Goal: Find contact information: Find contact information

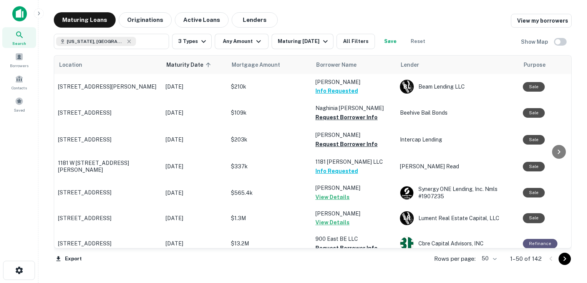
scroll to position [499, 1]
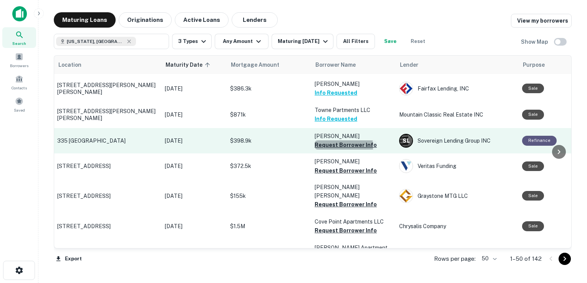
click at [332, 141] on button "Request Borrower Info" at bounding box center [345, 145] width 62 height 9
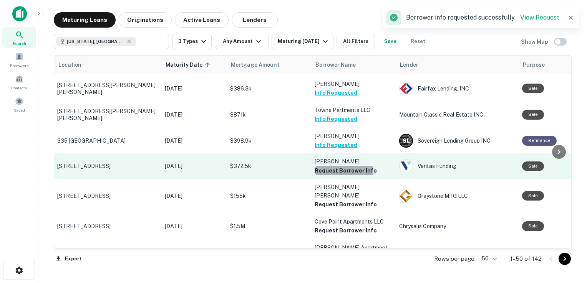
click at [335, 166] on button "Request Borrower Info" at bounding box center [345, 170] width 62 height 9
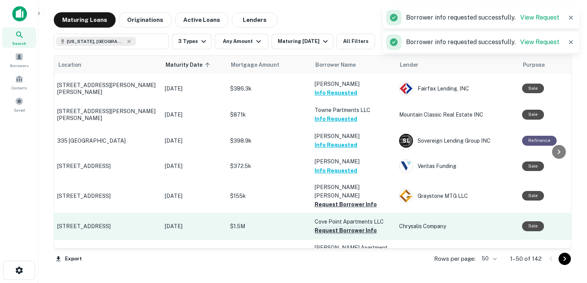
click at [335, 226] on button "Request Borrower Info" at bounding box center [345, 230] width 62 height 9
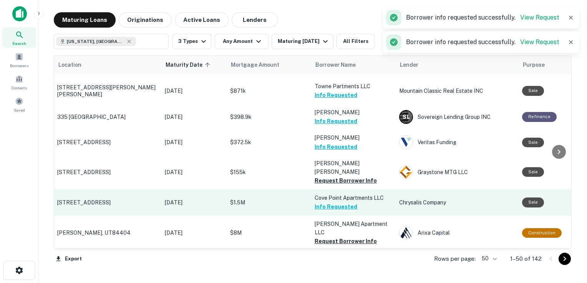
scroll to position [537, 1]
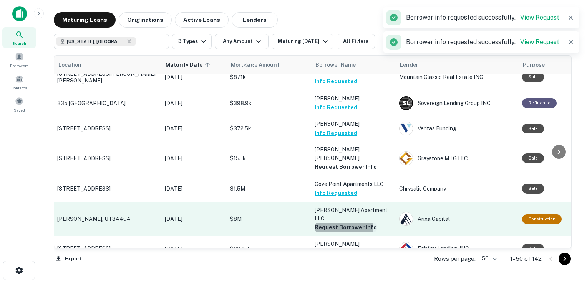
click at [334, 223] on button "Request Borrower Info" at bounding box center [345, 227] width 62 height 9
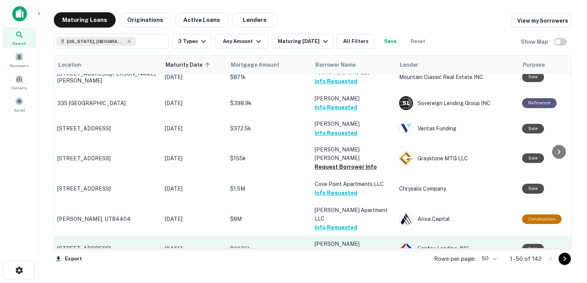
click at [328, 249] on button "Request Borrower Info" at bounding box center [345, 253] width 62 height 9
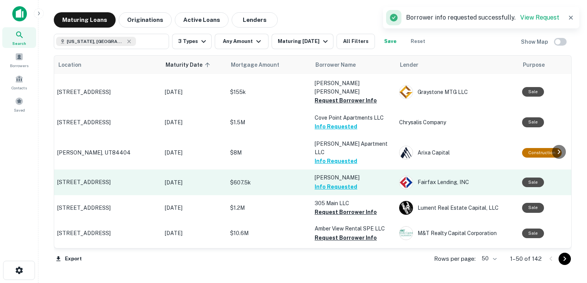
scroll to position [606, 1]
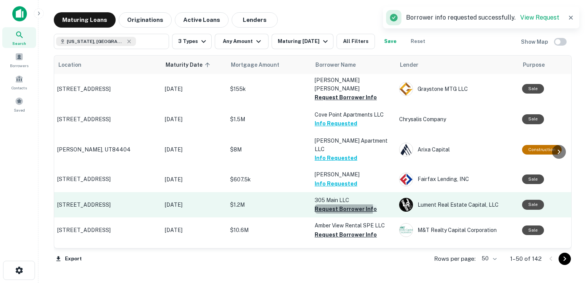
click at [328, 205] on button "Request Borrower Info" at bounding box center [345, 209] width 62 height 9
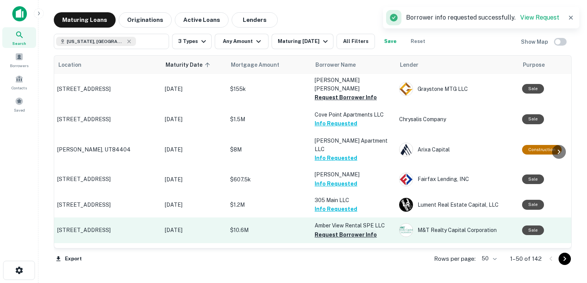
click at [332, 230] on button "Request Borrower Info" at bounding box center [345, 234] width 62 height 9
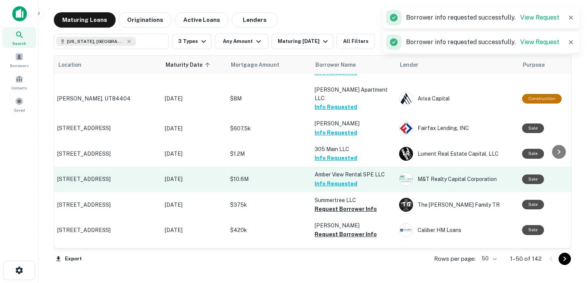
scroll to position [660, 1]
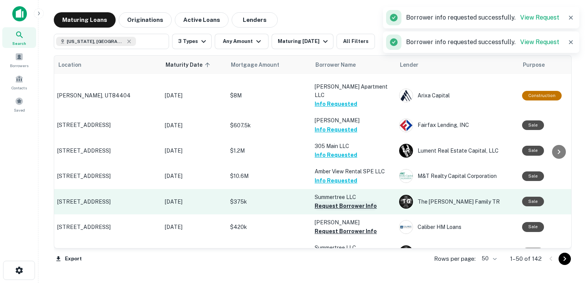
click at [339, 202] on button "Request Borrower Info" at bounding box center [345, 206] width 62 height 9
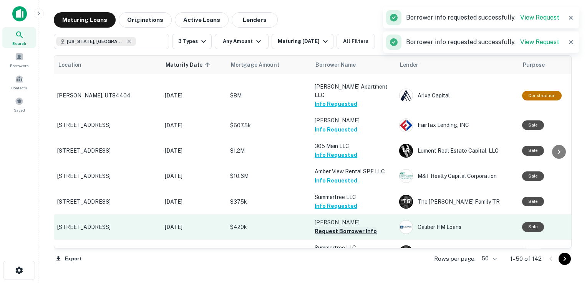
click at [335, 227] on button "Request Borrower Info" at bounding box center [345, 231] width 62 height 9
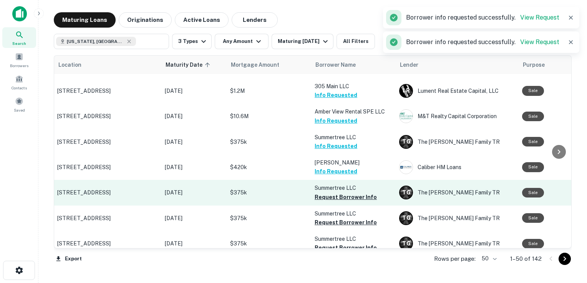
scroll to position [721, 1]
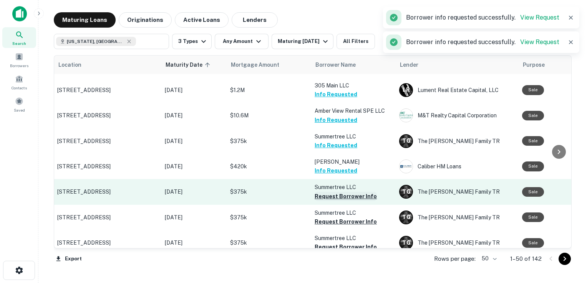
click at [330, 192] on button "Request Borrower Info" at bounding box center [345, 196] width 62 height 9
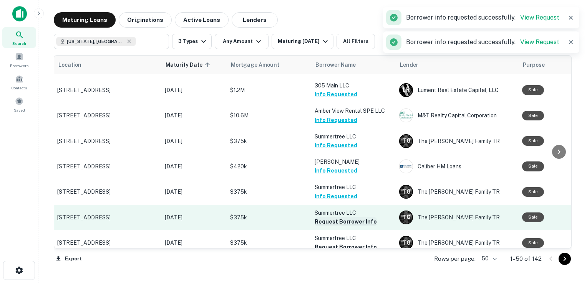
click at [321, 217] on button "Request Borrower Info" at bounding box center [345, 221] width 62 height 9
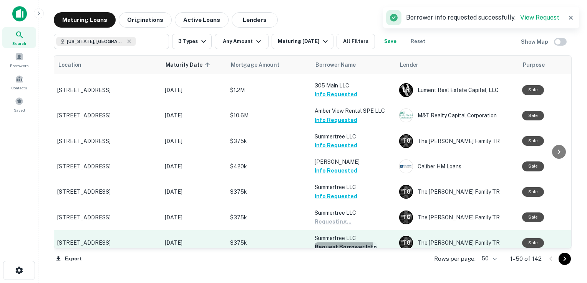
click at [324, 243] on button "Request Borrower Info" at bounding box center [345, 247] width 62 height 9
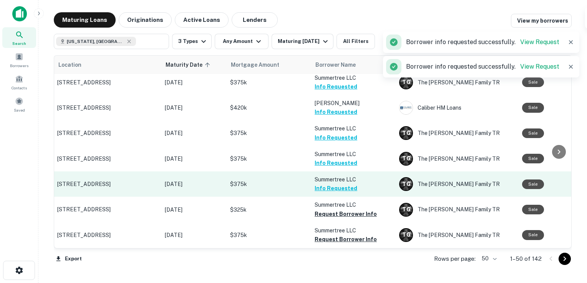
scroll to position [792, 1]
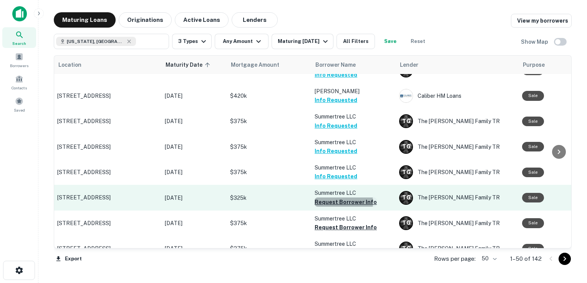
click at [338, 198] on button "Request Borrower Info" at bounding box center [345, 202] width 62 height 9
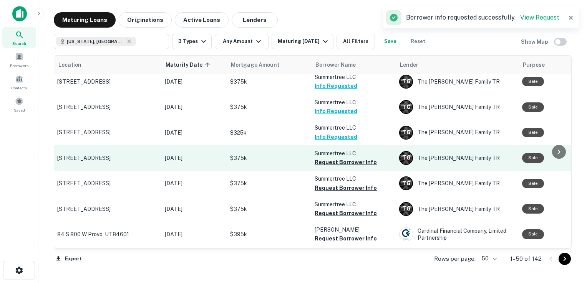
scroll to position [866, 1]
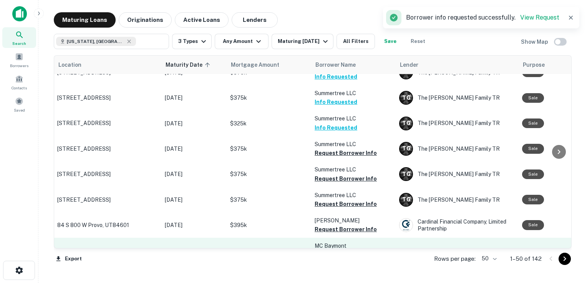
click at [347, 259] on button "Request Borrower Info" at bounding box center [345, 263] width 62 height 9
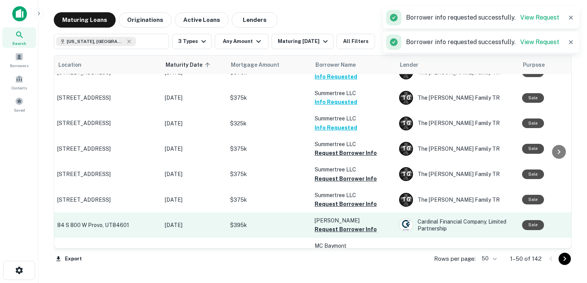
scroll to position [944, 1]
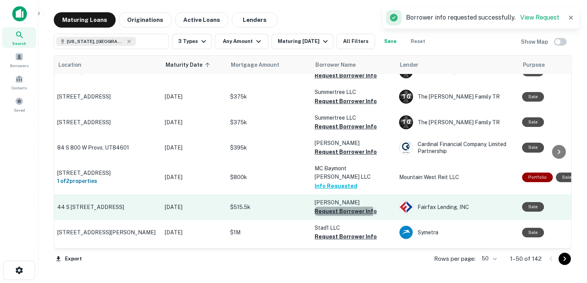
click at [329, 207] on button "Request Borrower Info" at bounding box center [345, 211] width 62 height 9
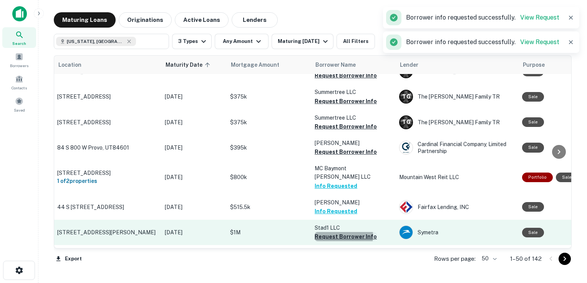
click at [332, 232] on button "Request Borrower Info" at bounding box center [345, 236] width 62 height 9
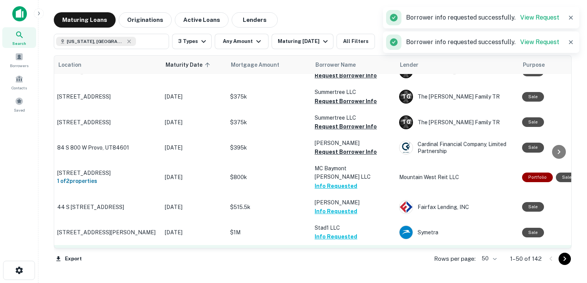
click at [333, 258] on button "Request Borrower Info" at bounding box center [345, 262] width 62 height 9
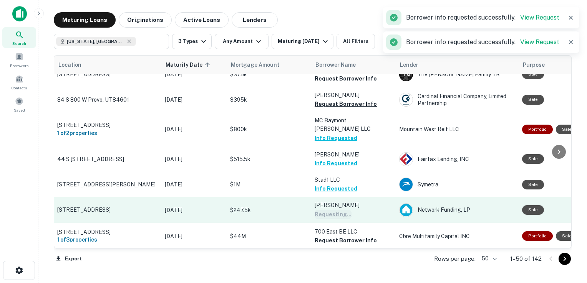
scroll to position [1034, 1]
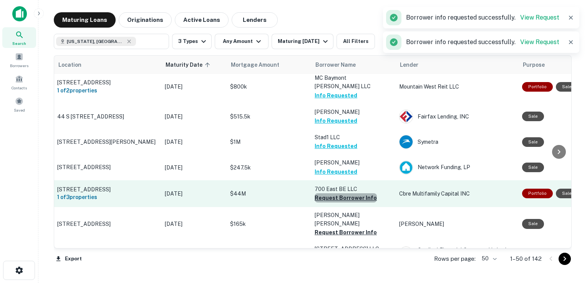
click at [348, 194] on button "Request Borrower Info" at bounding box center [345, 198] width 62 height 9
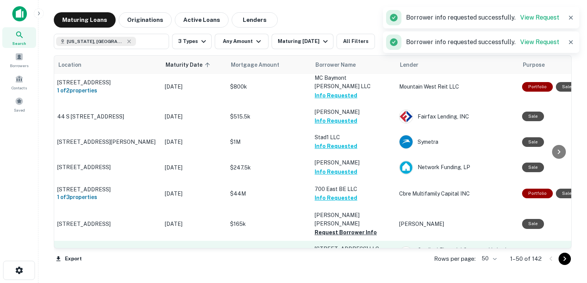
click at [339, 254] on button "Request Borrower Info" at bounding box center [345, 258] width 62 height 9
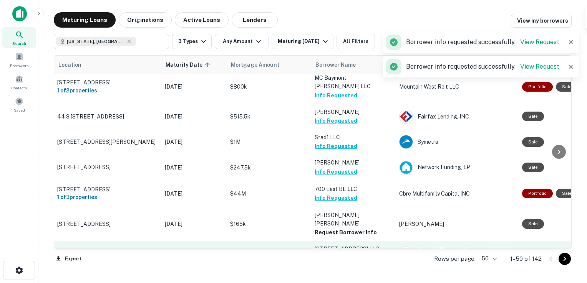
scroll to position [1121, 1]
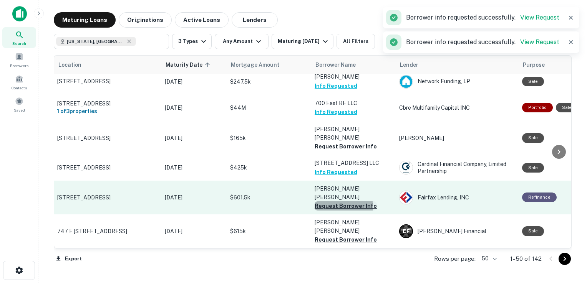
click at [341, 202] on button "Request Borrower Info" at bounding box center [345, 206] width 62 height 9
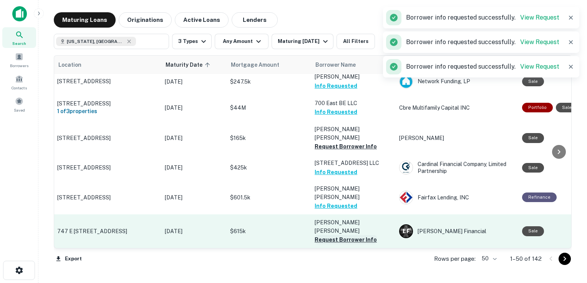
click at [335, 235] on button "Request Borrower Info" at bounding box center [345, 239] width 62 height 9
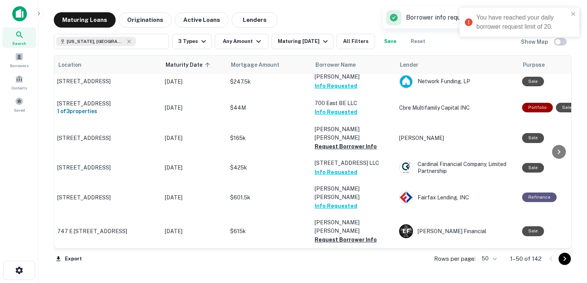
click at [332, 261] on button "Request Borrower Info" at bounding box center [345, 265] width 62 height 9
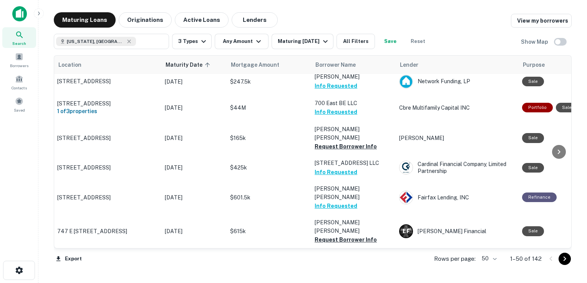
click at [349, 261] on button "Request Borrower Info" at bounding box center [345, 265] width 62 height 9
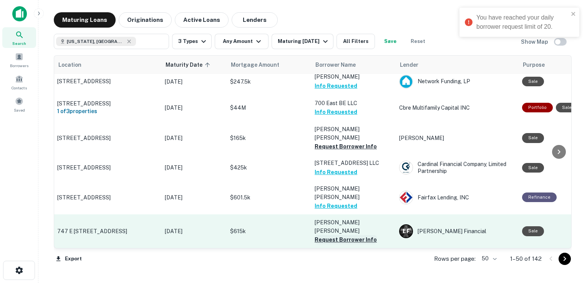
click at [346, 235] on button "Request Borrower Info" at bounding box center [345, 239] width 62 height 9
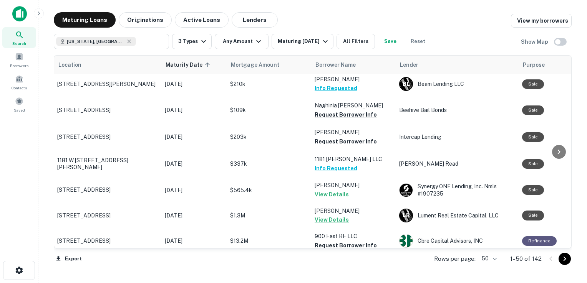
scroll to position [0, 1]
